Goal: Entertainment & Leisure: Consume media (video, audio)

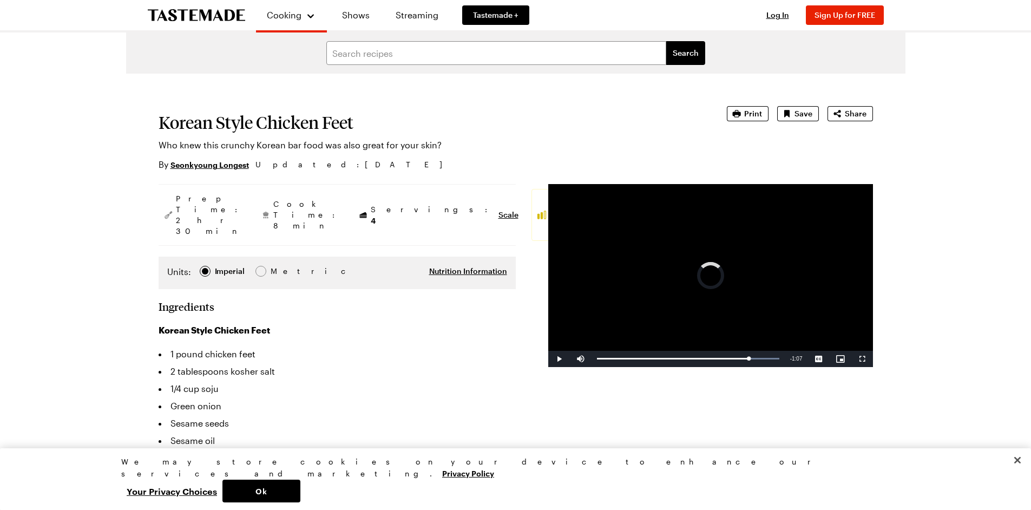
click at [0, 0] on div "3:43" at bounding box center [0, 0] width 0 height 0
